Goal: Check status

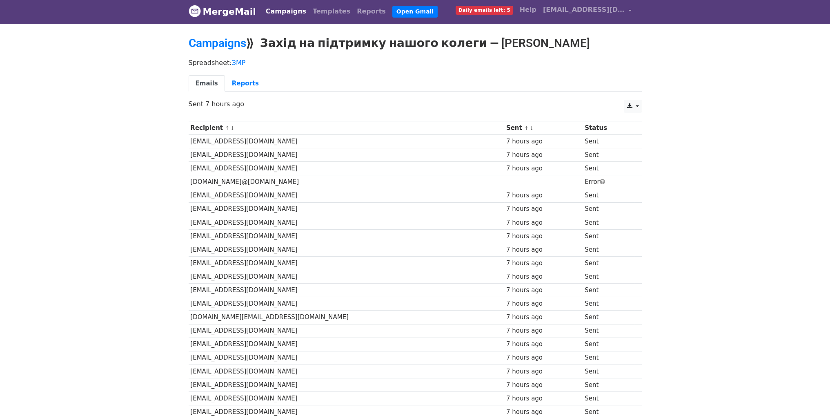
drag, startPoint x: 591, startPoint y: 195, endPoint x: 290, endPoint y: 182, distance: 301.6
click at [246, 185] on td "department.health@zp.gov.uа" at bounding box center [347, 181] width 316 height 13
click at [600, 178] on span at bounding box center [602, 181] width 5 height 6
click at [600, 180] on span at bounding box center [602, 181] width 5 height 6
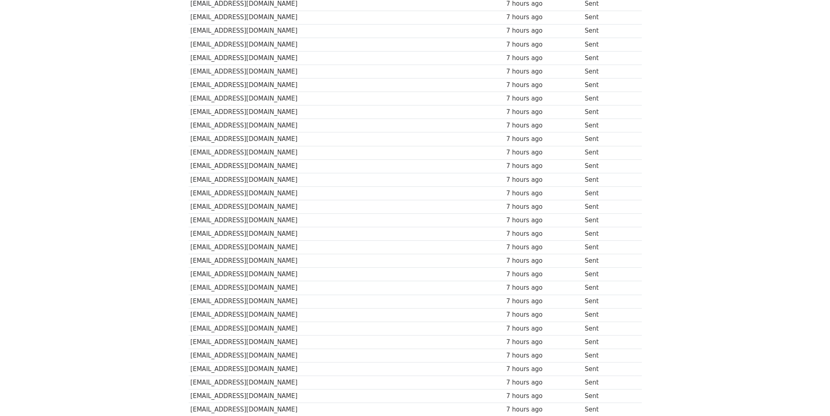
scroll to position [410, 0]
